Goal: Information Seeking & Learning: Learn about a topic

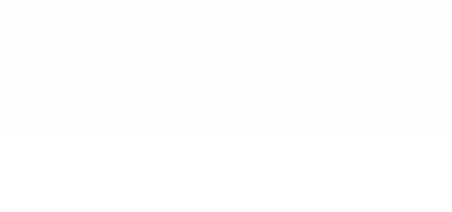
type input "******"
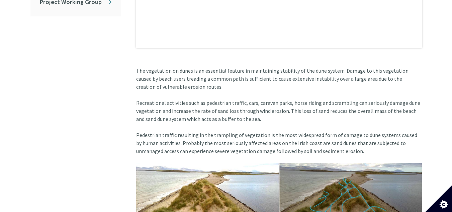
scroll to position [407, 0]
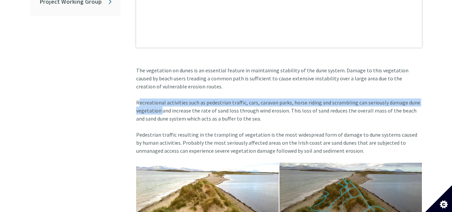
drag, startPoint x: 133, startPoint y: 97, endPoint x: 159, endPoint y: 102, distance: 26.5
click at [159, 102] on article "Our beaches and dunes are so popular that we put them under tremendous pressure…" at bounding box center [276, 211] width 291 height 832
copy article "Recreational activities such as pedestrian traffic, cars, caravan parks, horse …"
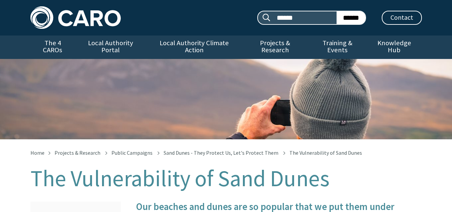
scroll to position [407, 0]
